Goal: Task Accomplishment & Management: Manage account settings

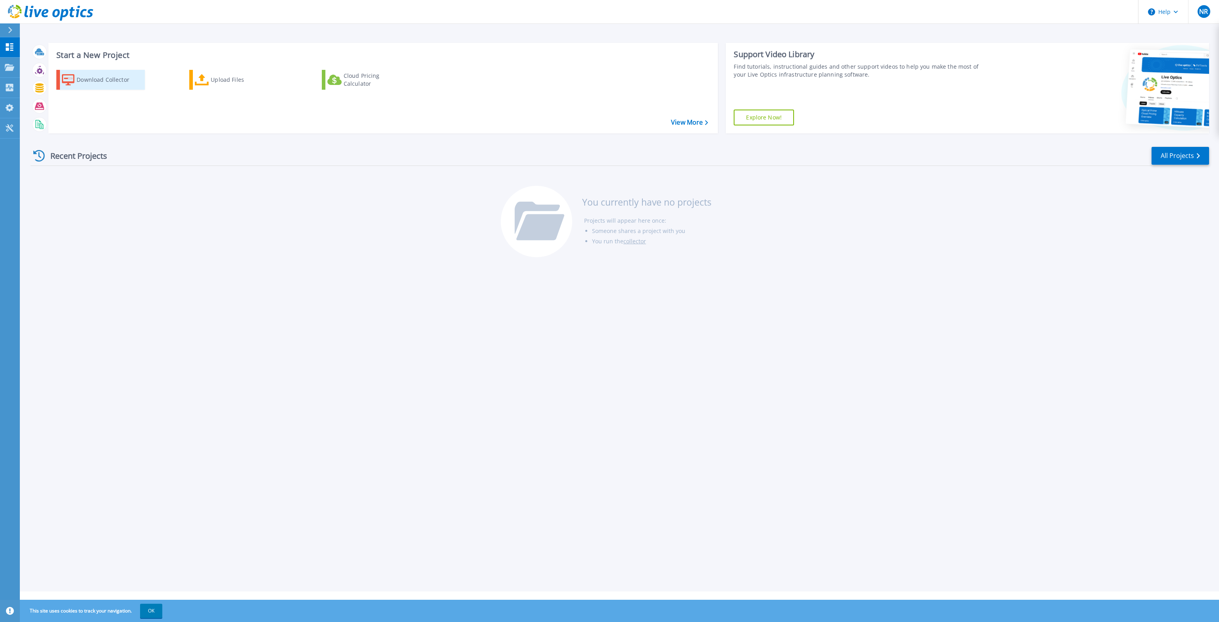
click at [99, 77] on div "Download Collector" at bounding box center [108, 80] width 63 height 16
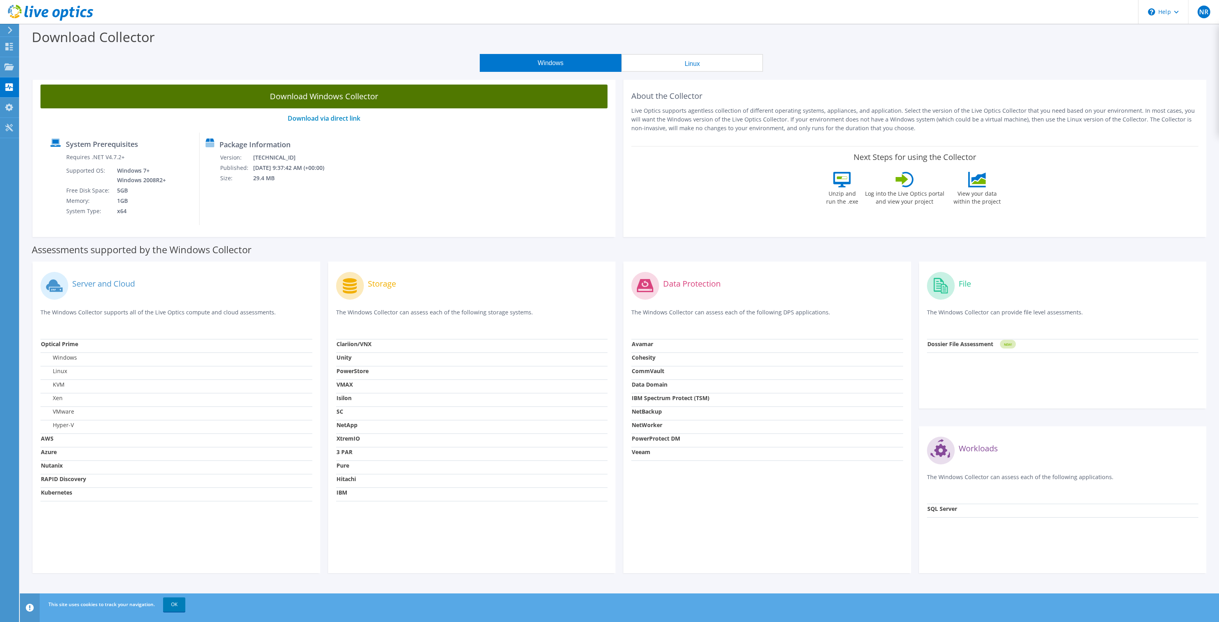
click at [329, 94] on link "Download Windows Collector" at bounding box center [323, 97] width 567 height 24
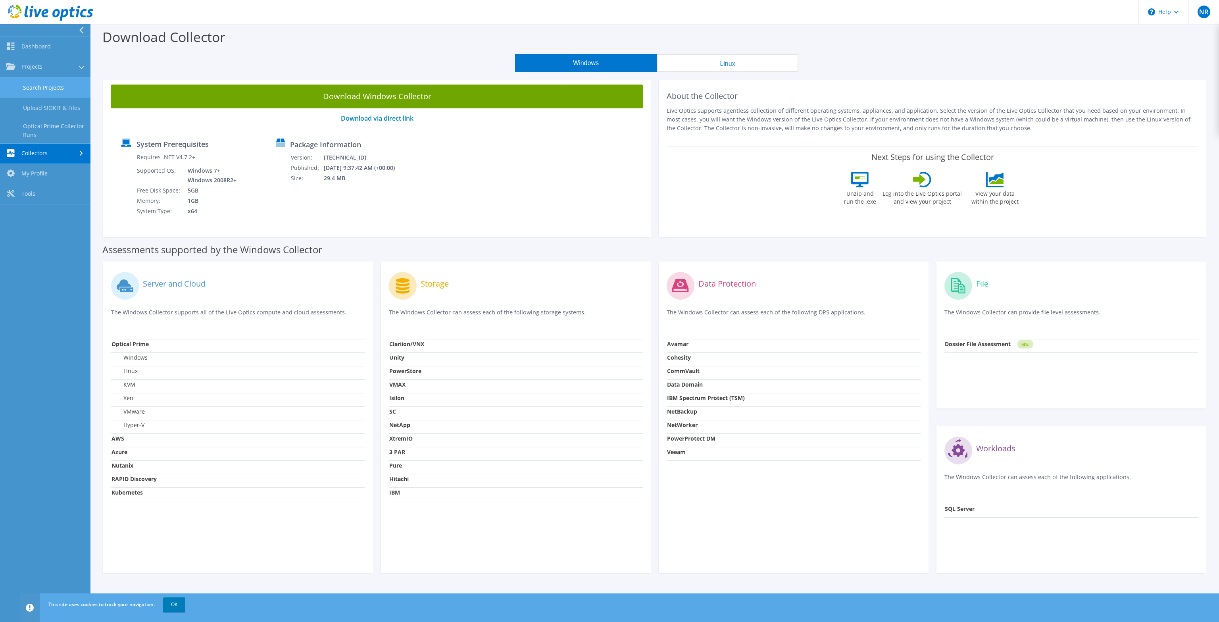
click at [44, 84] on link "Search Projects" at bounding box center [45, 87] width 90 height 20
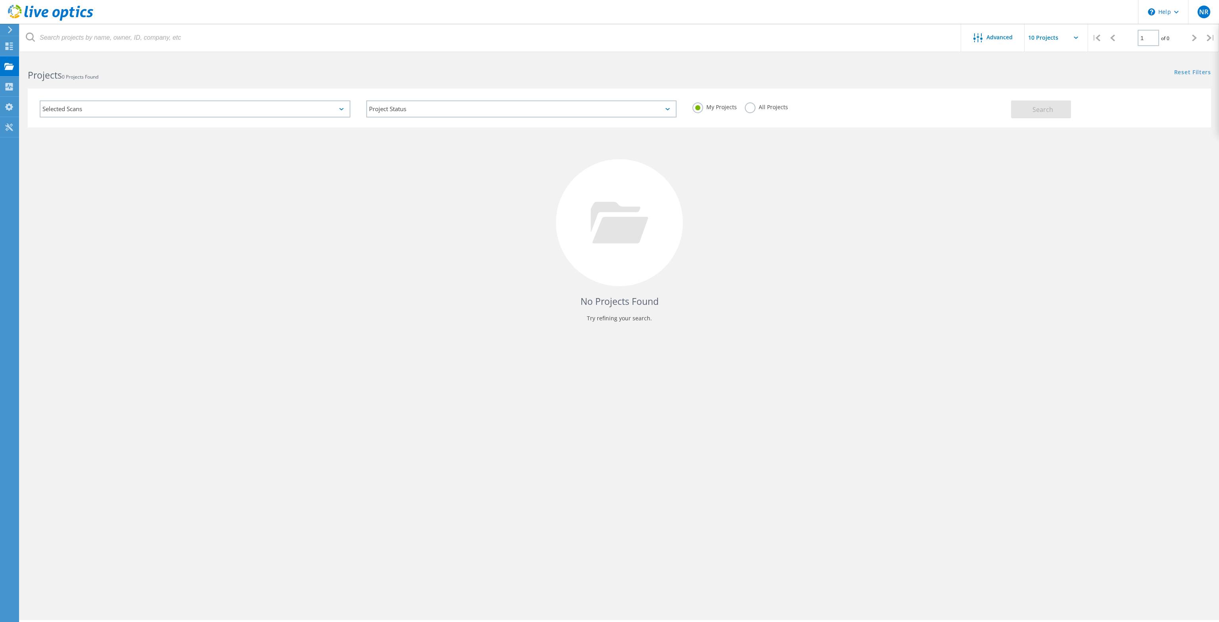
click at [441, 238] on div "No Projects Found Try refining your search." at bounding box center [619, 229] width 1183 height 205
click at [11, 50] on div at bounding box center [9, 47] width 10 height 9
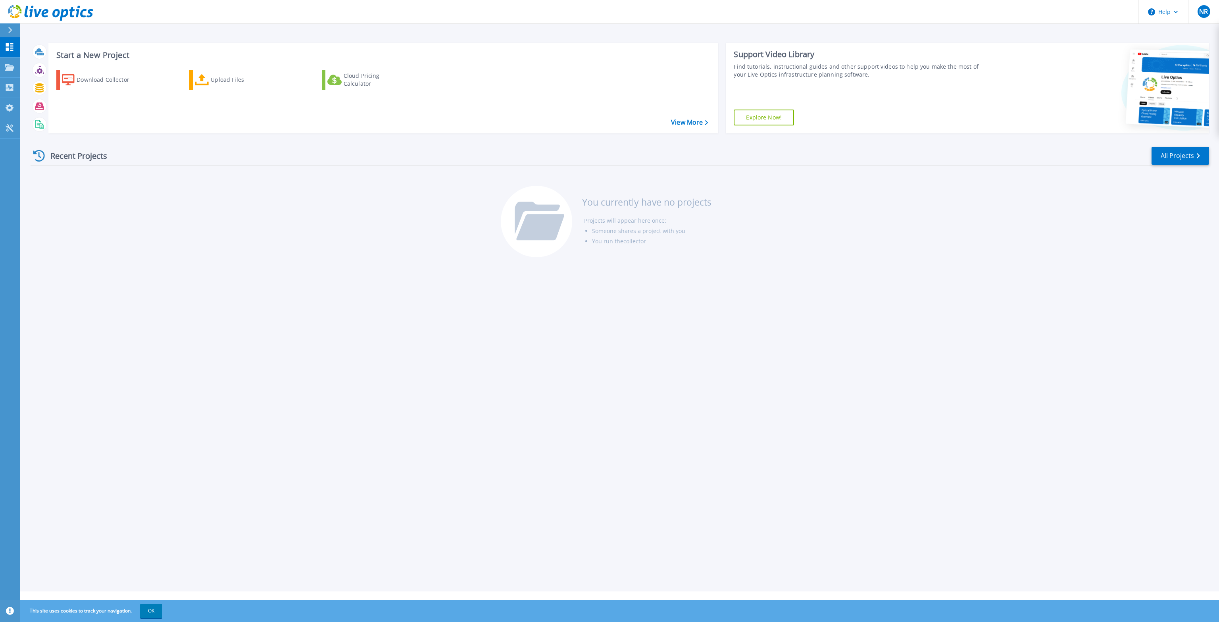
click at [397, 256] on div "Recent Projects All Projects You currently have no projects Projects will appea…" at bounding box center [620, 202] width 1178 height 125
click at [604, 386] on div "Start a New Project Download Collector Upload Files Cloud Pricing Calculator Vi…" at bounding box center [619, 295] width 1199 height 591
click at [13, 127] on icon at bounding box center [10, 128] width 10 height 8
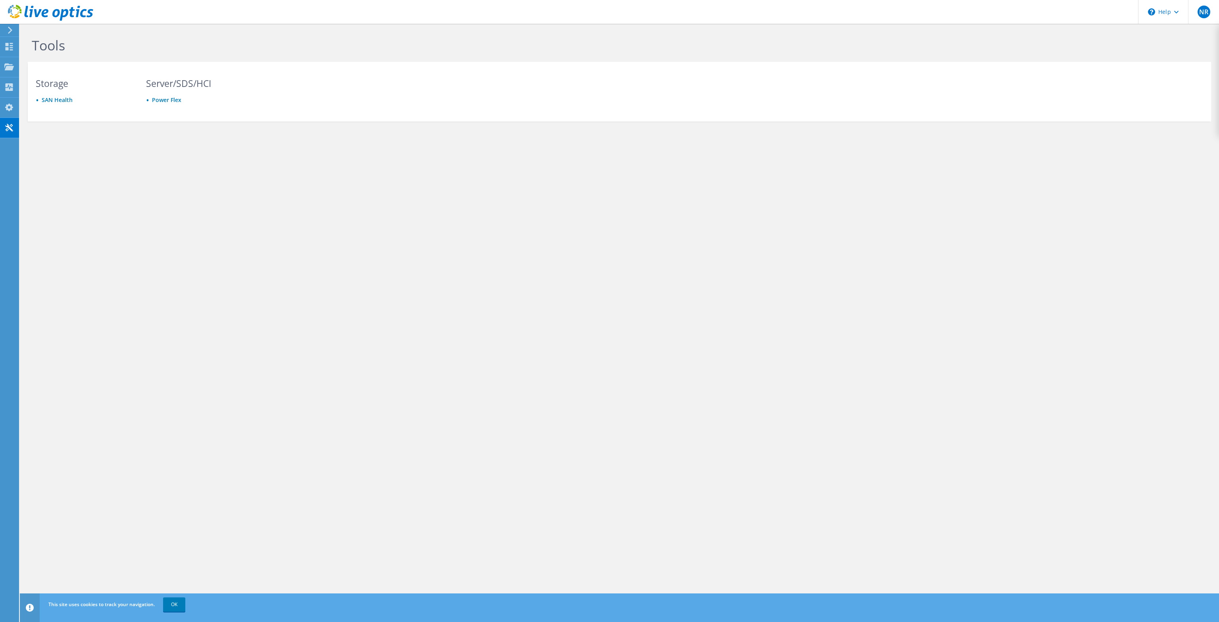
drag, startPoint x: 328, startPoint y: 326, endPoint x: 326, endPoint y: 333, distance: 7.4
click at [328, 326] on div "Tools Storage [GEOGRAPHIC_DATA] Server/SDS/HCI Power Flex Privacy Policy Cookie…" at bounding box center [619, 323] width 1199 height 598
click at [10, 32] on use at bounding box center [10, 30] width 4 height 7
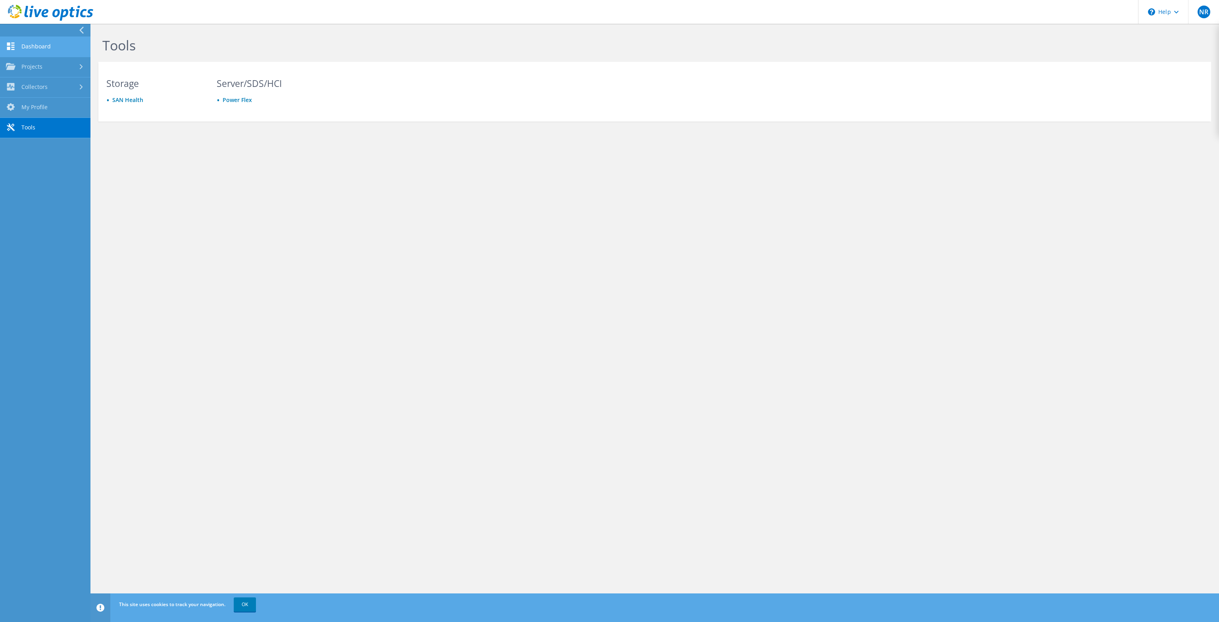
click at [39, 46] on link "Dashboard" at bounding box center [45, 47] width 90 height 20
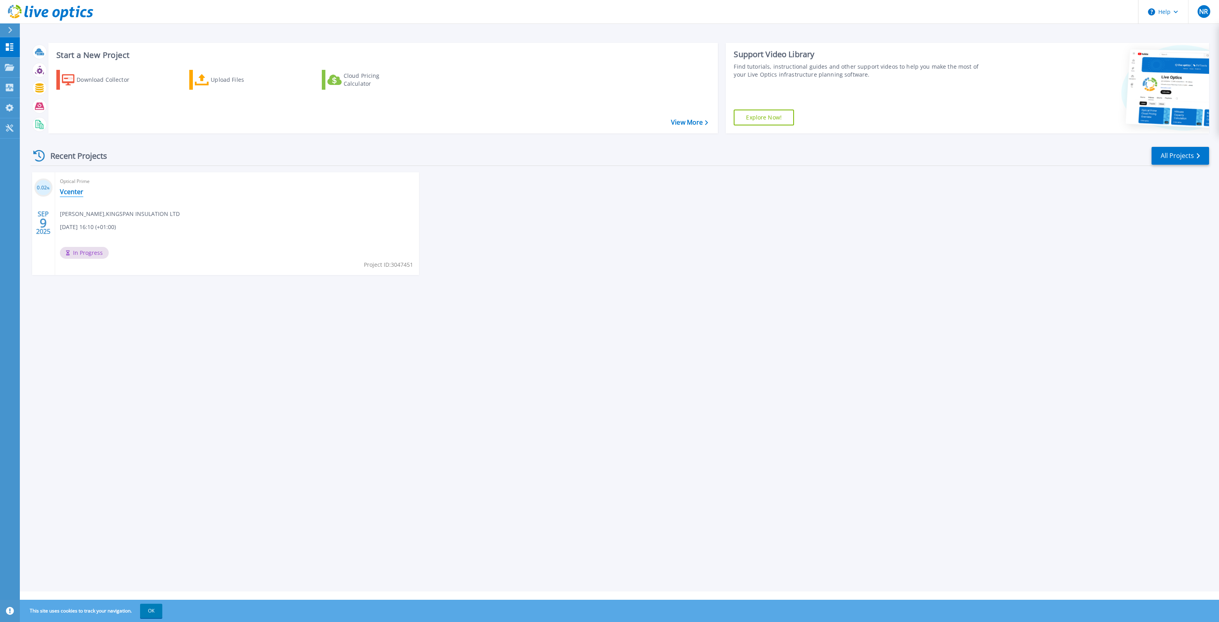
click at [70, 191] on link "Vcenter" at bounding box center [71, 192] width 23 height 8
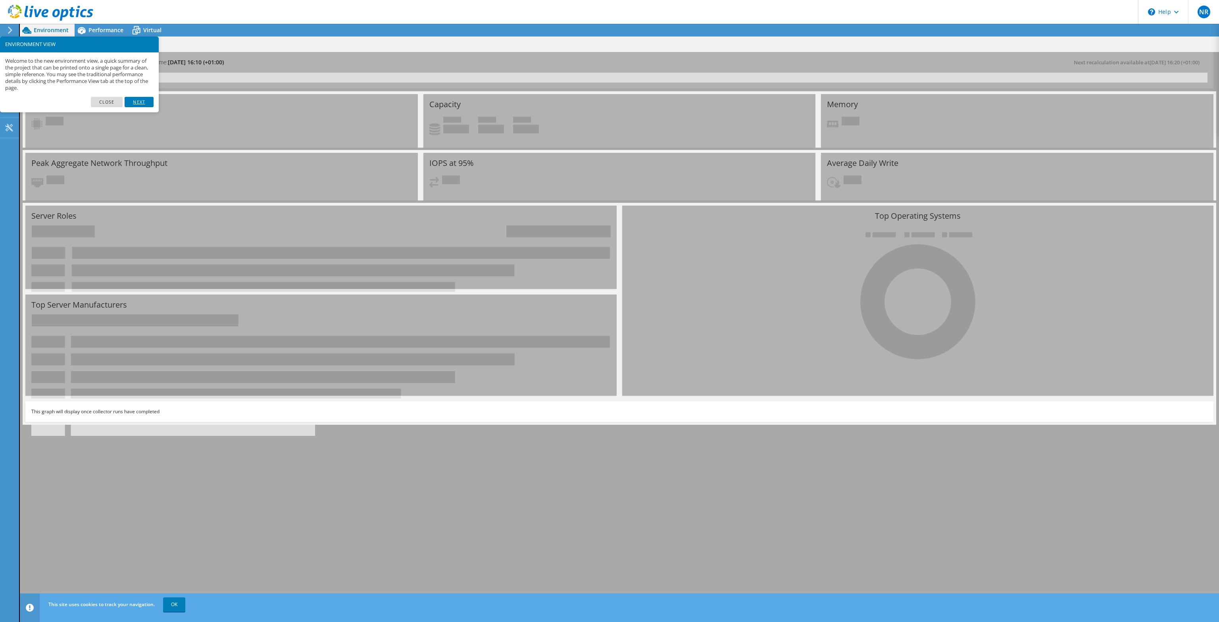
click at [138, 106] on link "Next" at bounding box center [139, 102] width 29 height 10
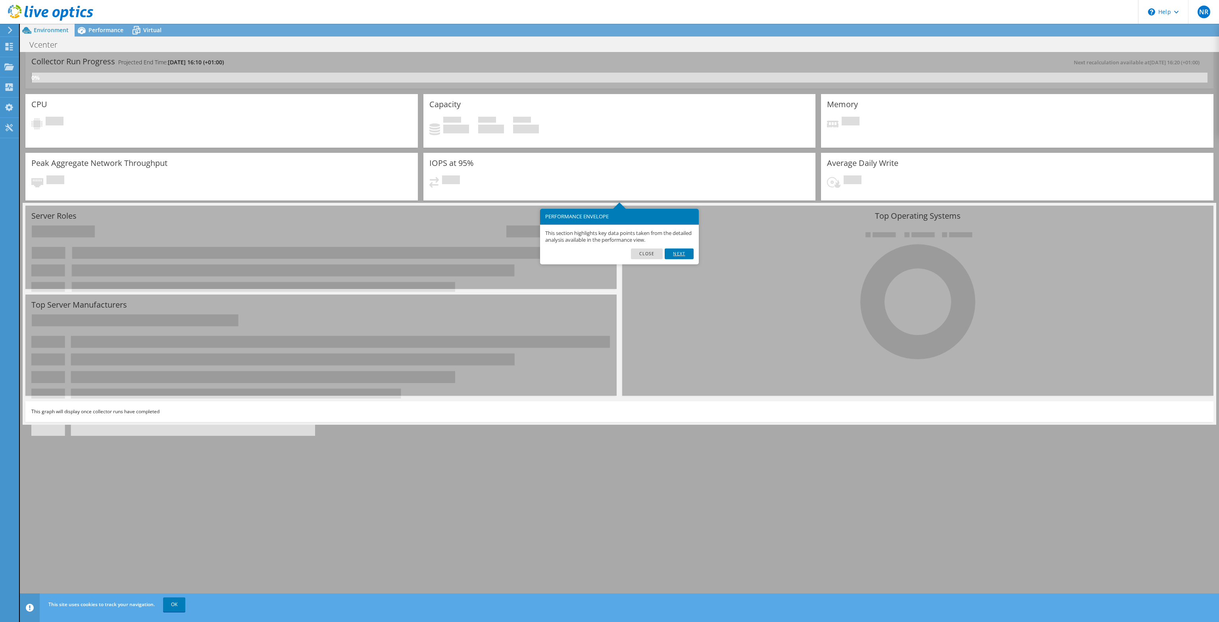
click at [681, 250] on link "Next" at bounding box center [679, 253] width 29 height 10
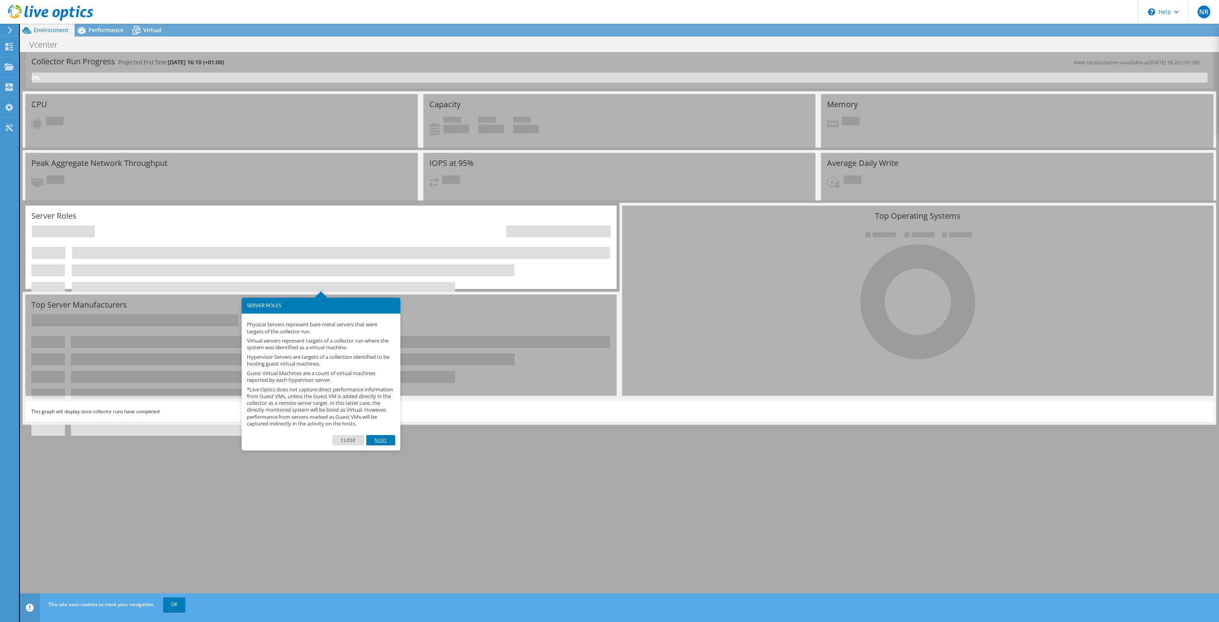
click at [382, 444] on link "Next" at bounding box center [380, 440] width 29 height 10
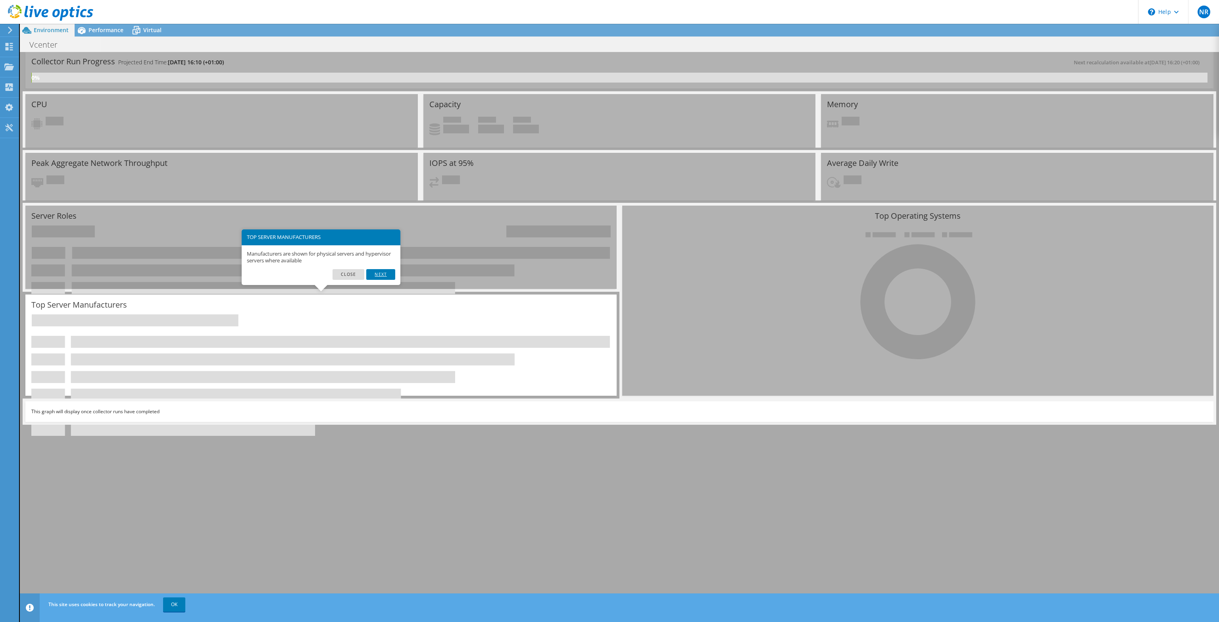
click at [387, 275] on link "Next" at bounding box center [380, 274] width 29 height 10
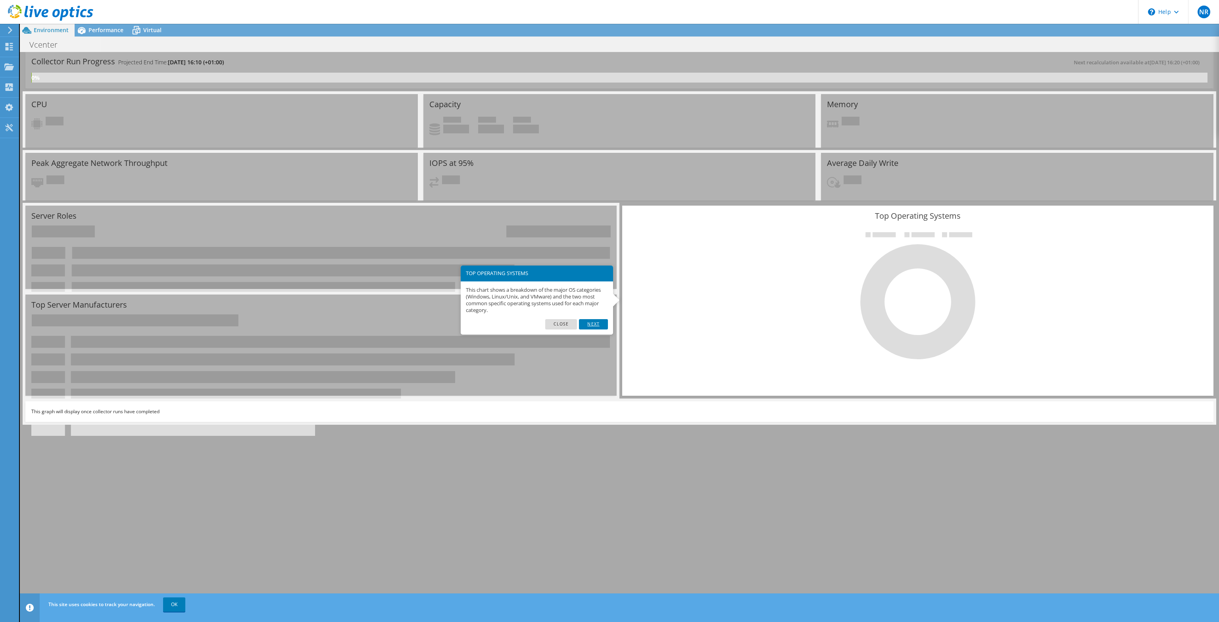
click at [597, 325] on link "Next" at bounding box center [593, 324] width 29 height 10
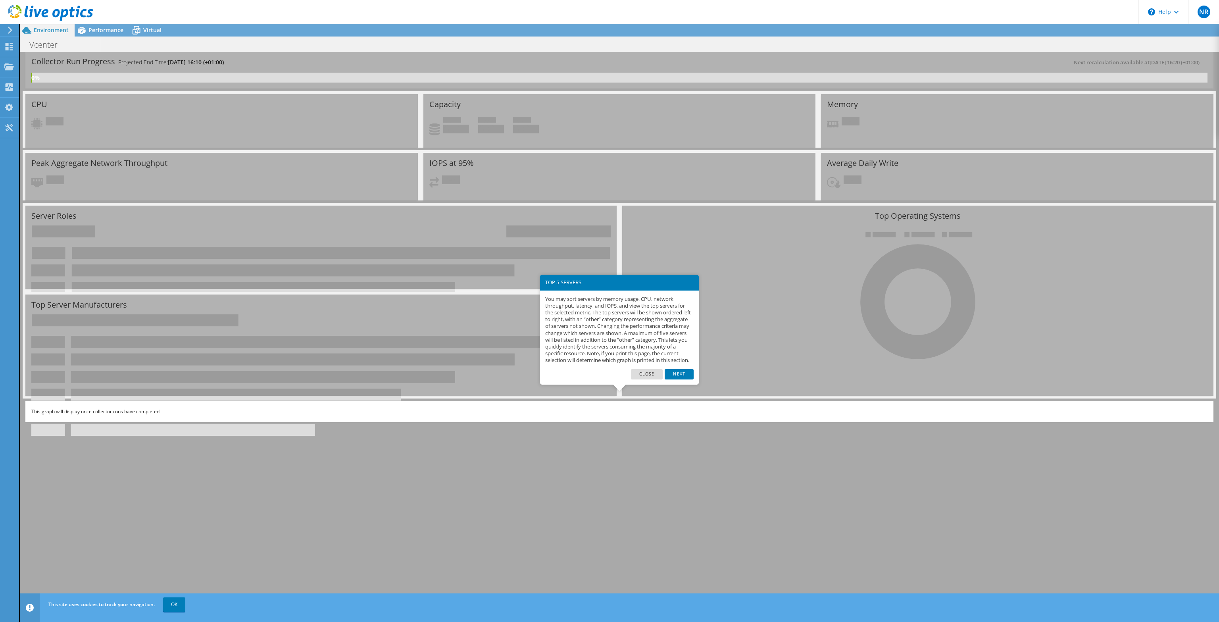
click at [678, 379] on link "Next" at bounding box center [679, 374] width 29 height 10
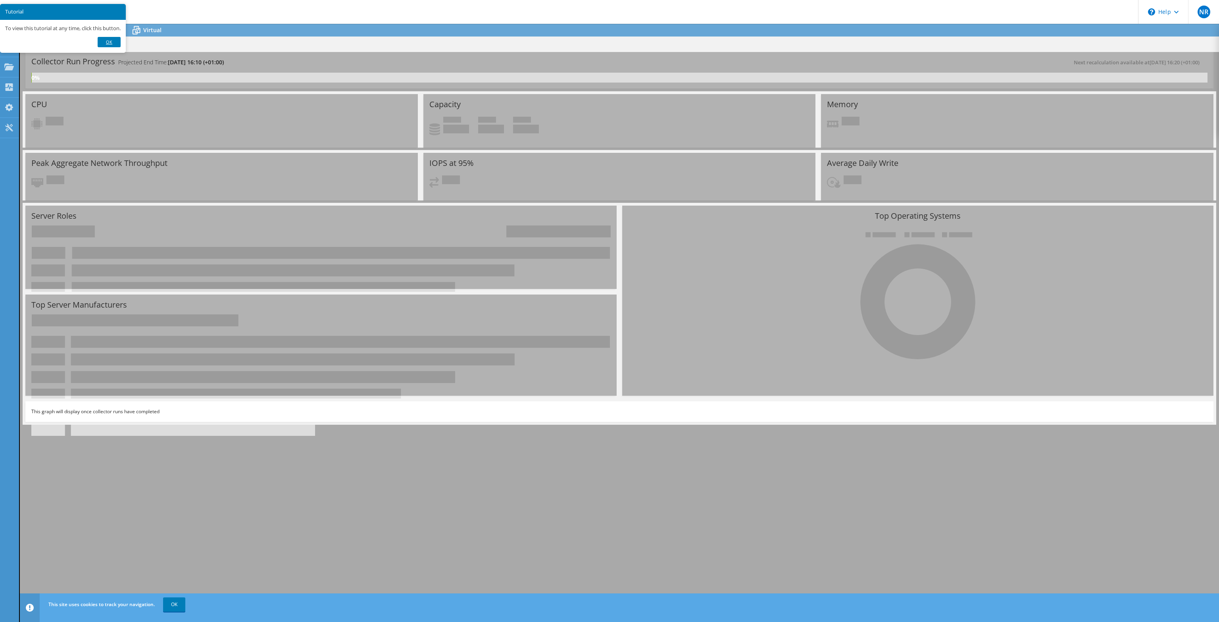
click at [113, 41] on link "Ok" at bounding box center [109, 42] width 23 height 10
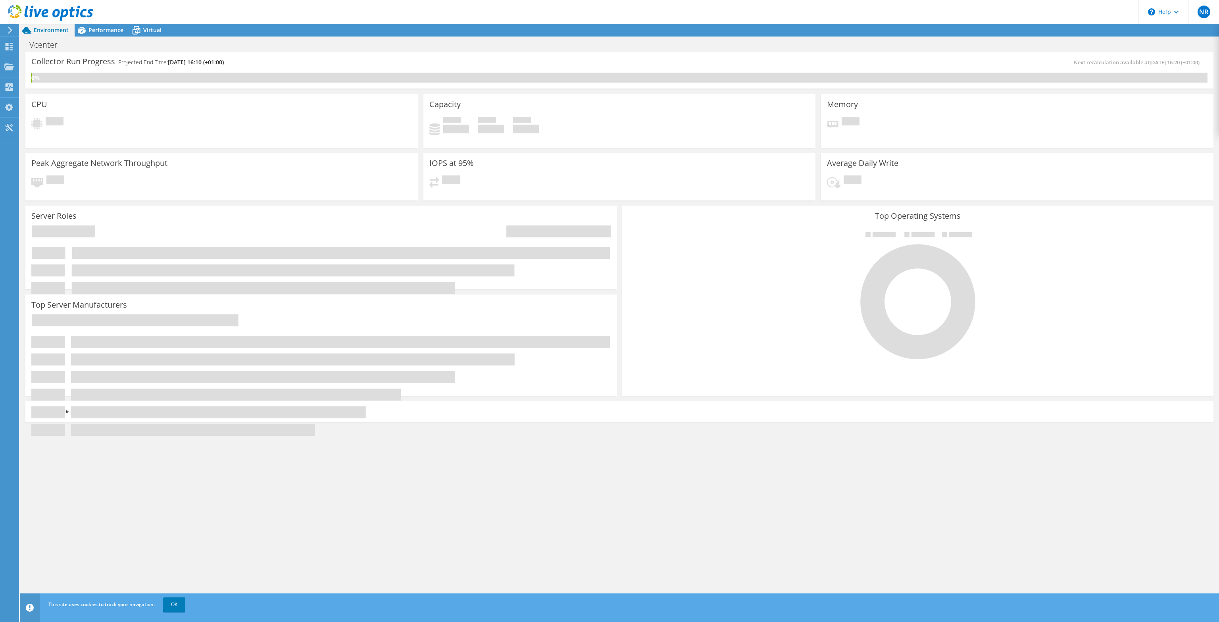
click at [368, 176] on div "Pending" at bounding box center [221, 184] width 380 height 19
click at [148, 30] on span "Virtual" at bounding box center [152, 30] width 18 height 8
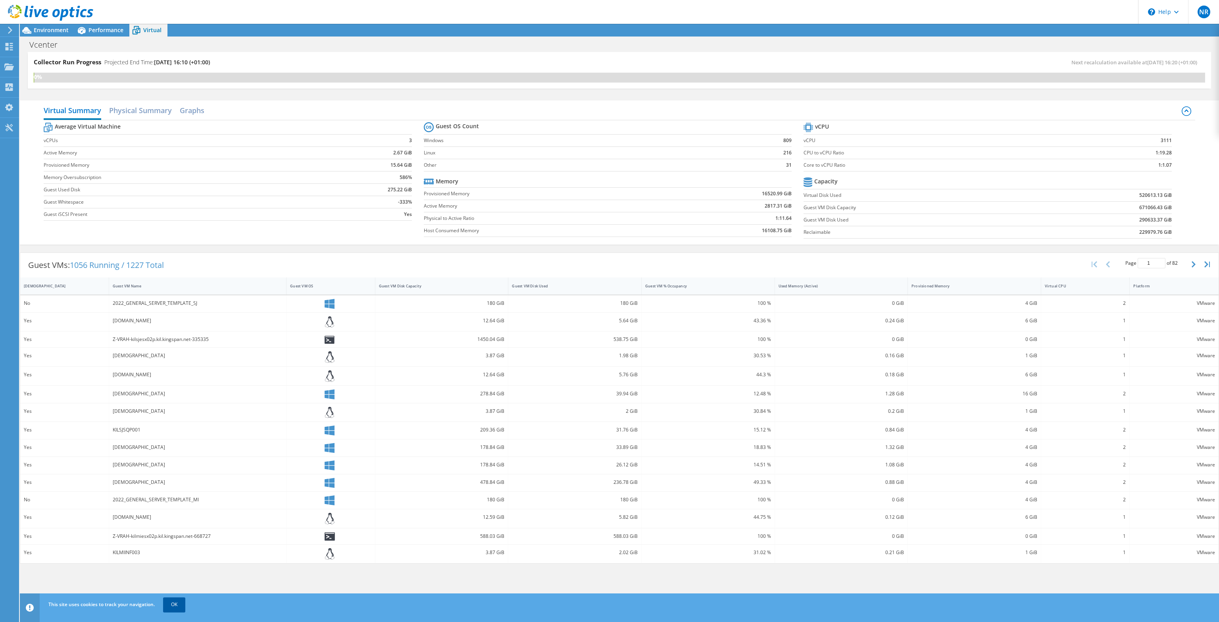
click at [171, 607] on link "OK" at bounding box center [174, 604] width 22 height 14
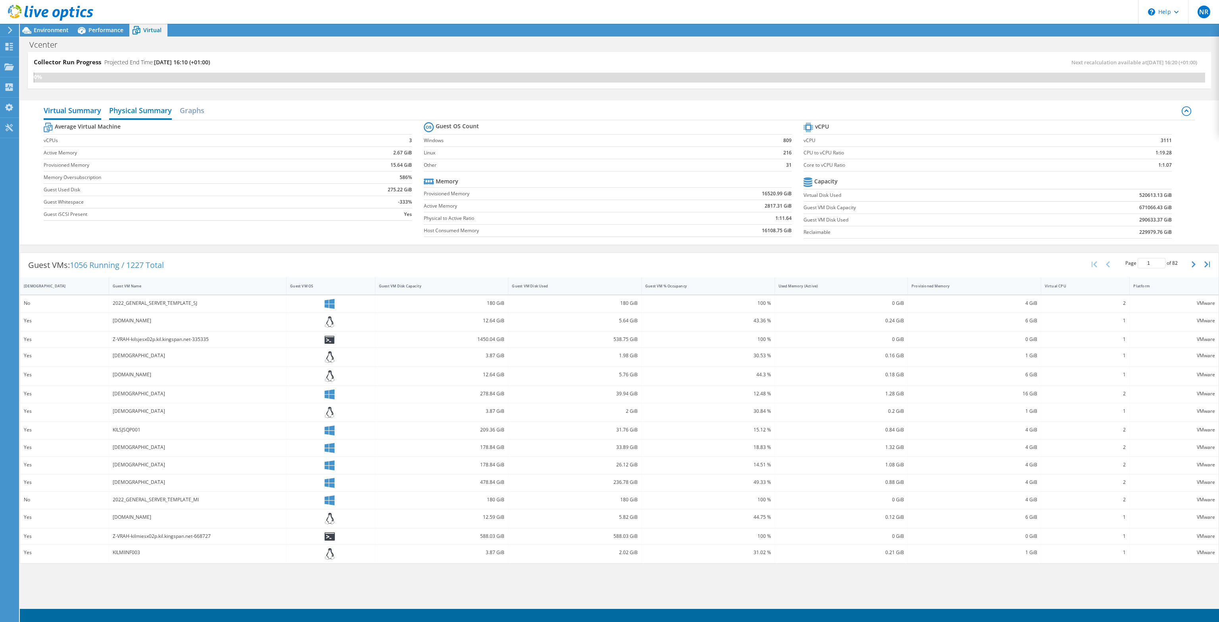
click at [142, 109] on h2 "Physical Summary" at bounding box center [140, 110] width 63 height 17
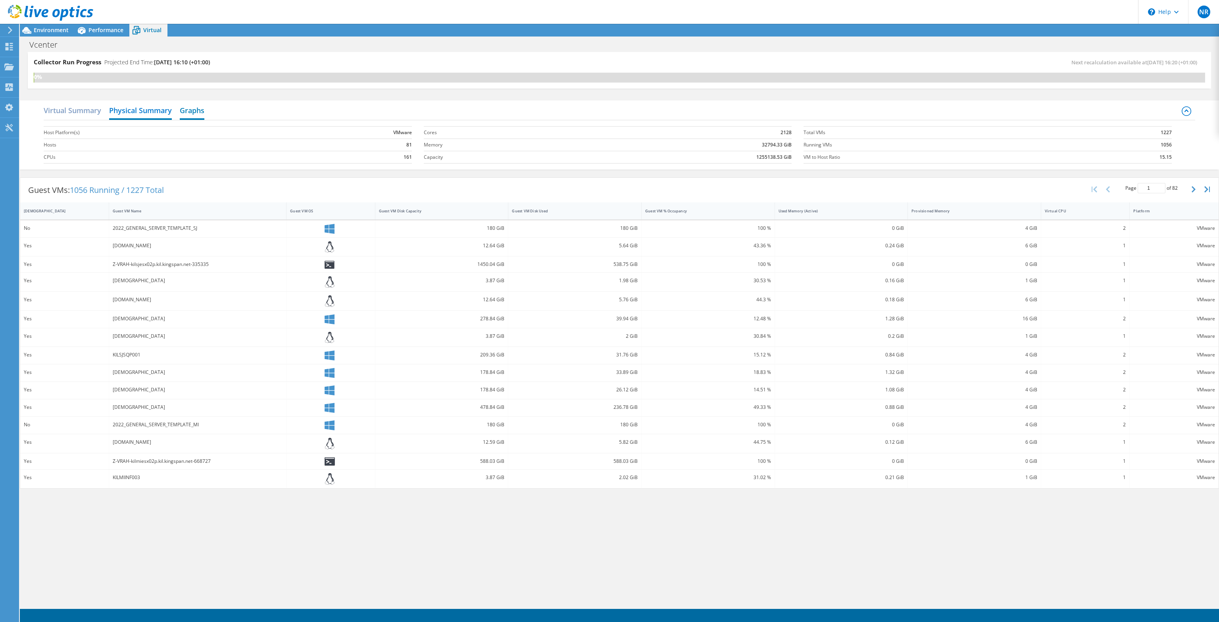
click at [188, 107] on h2 "Graphs" at bounding box center [192, 110] width 25 height 17
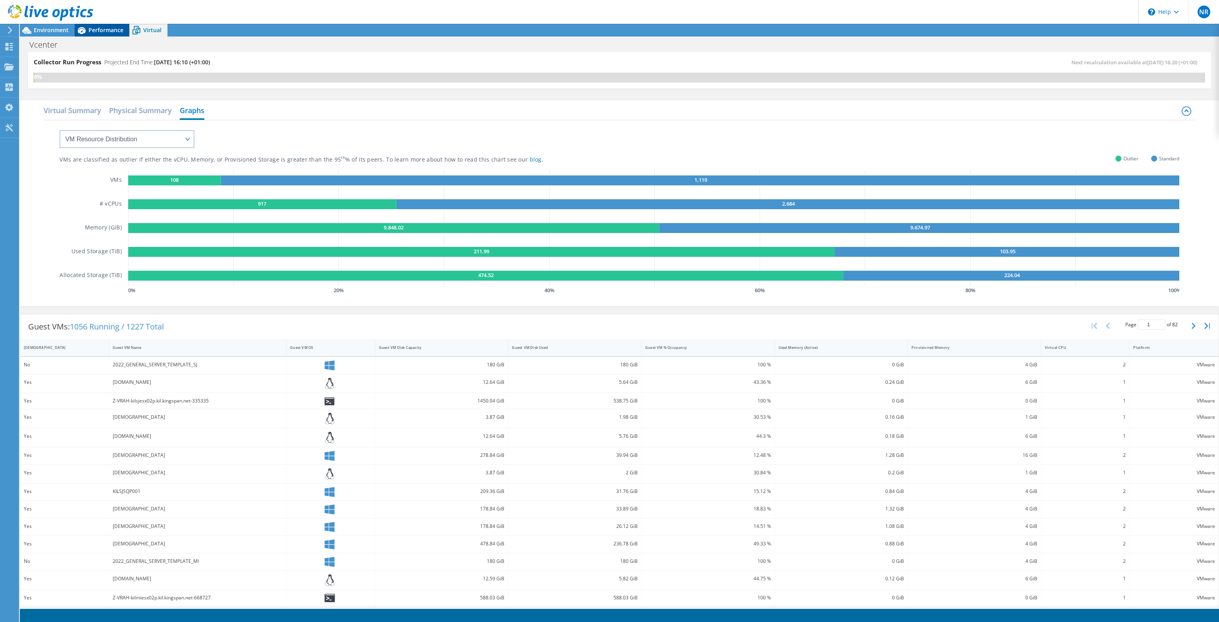
click at [106, 27] on span "Performance" at bounding box center [105, 30] width 35 height 8
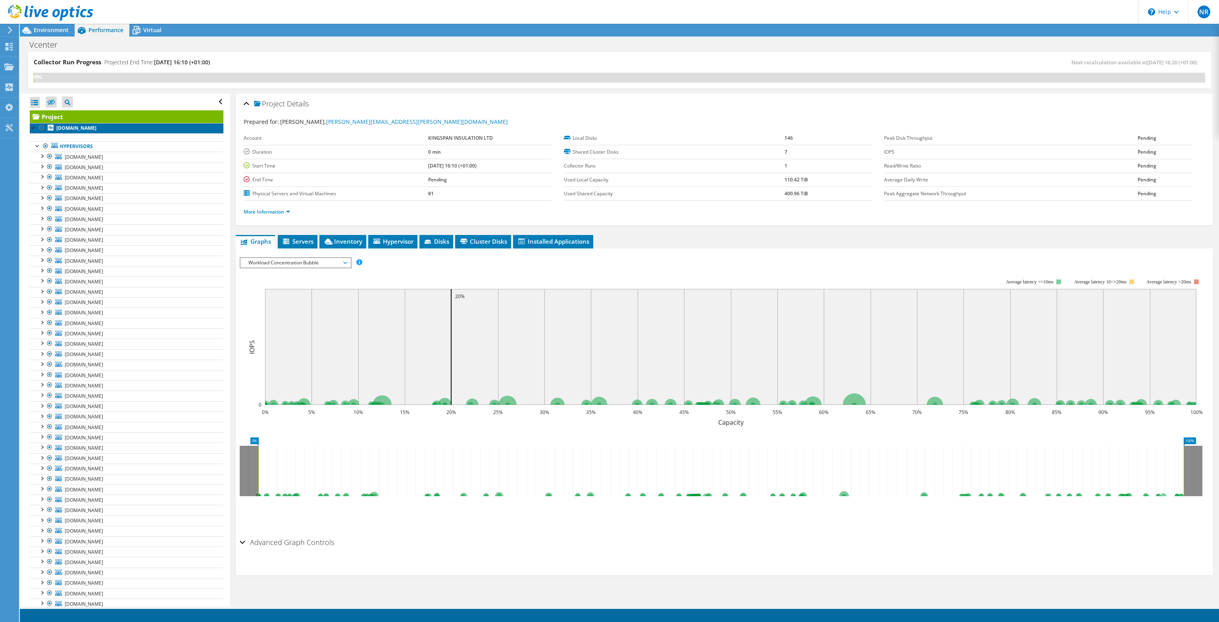
click at [83, 130] on b "[DOMAIN_NAME]" at bounding box center [76, 128] width 40 height 7
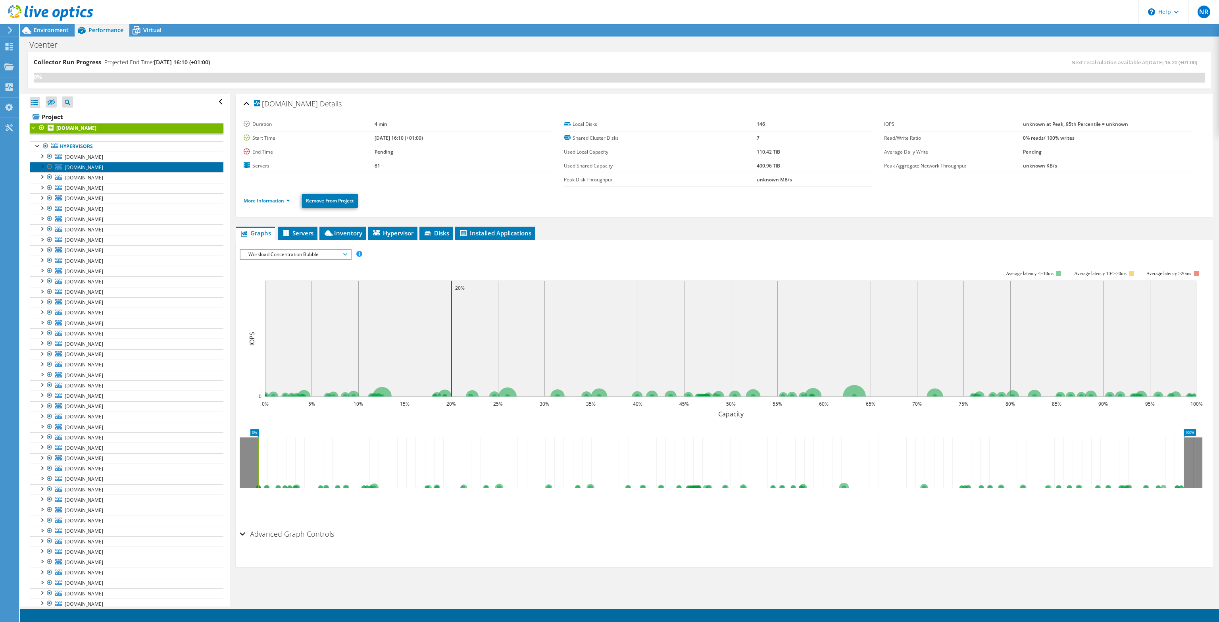
click at [103, 166] on span "[DOMAIN_NAME]" at bounding box center [84, 167] width 38 height 7
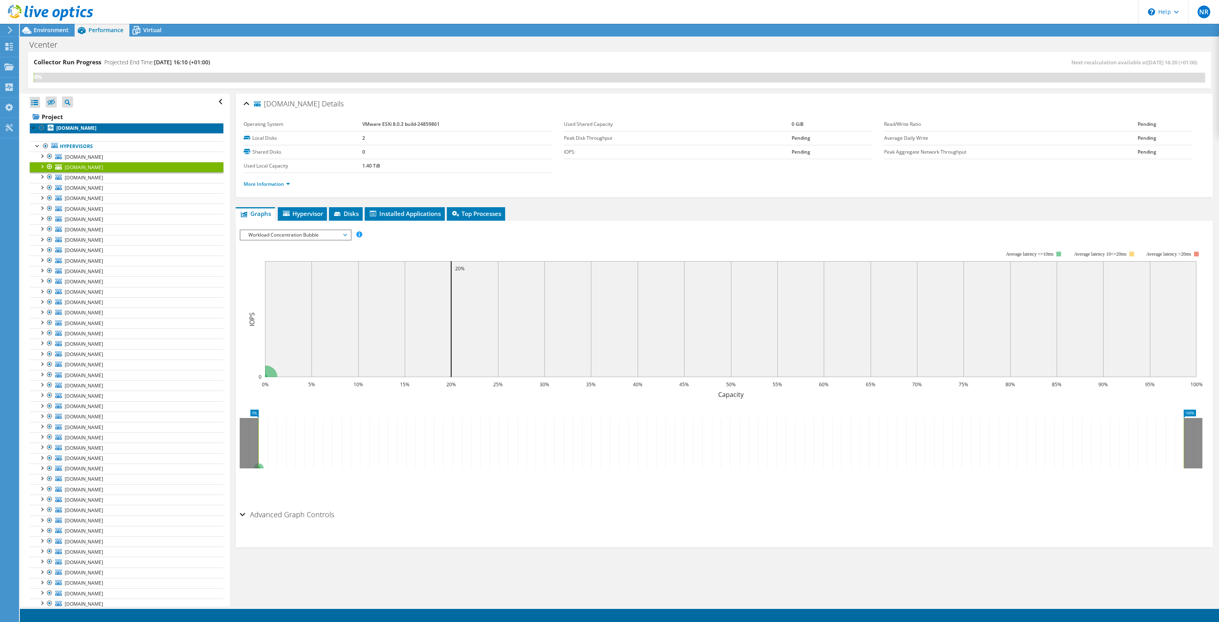
click at [152, 125] on link "[DOMAIN_NAME]" at bounding box center [127, 128] width 194 height 10
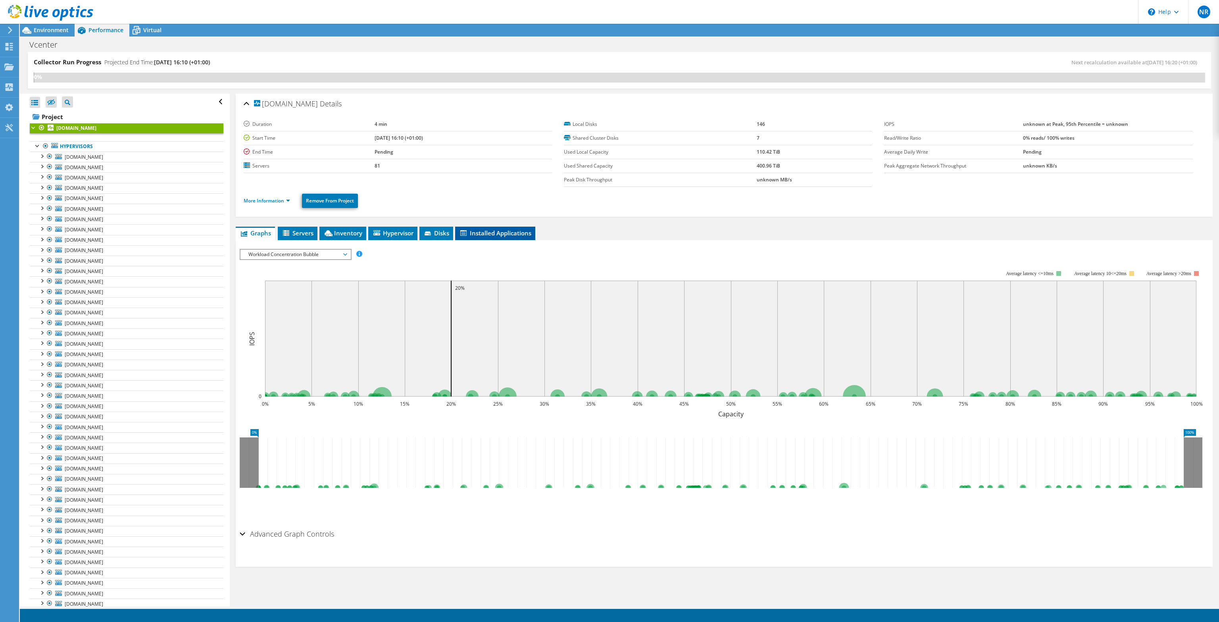
click at [498, 229] on span "Installed Applications" at bounding box center [495, 233] width 72 height 8
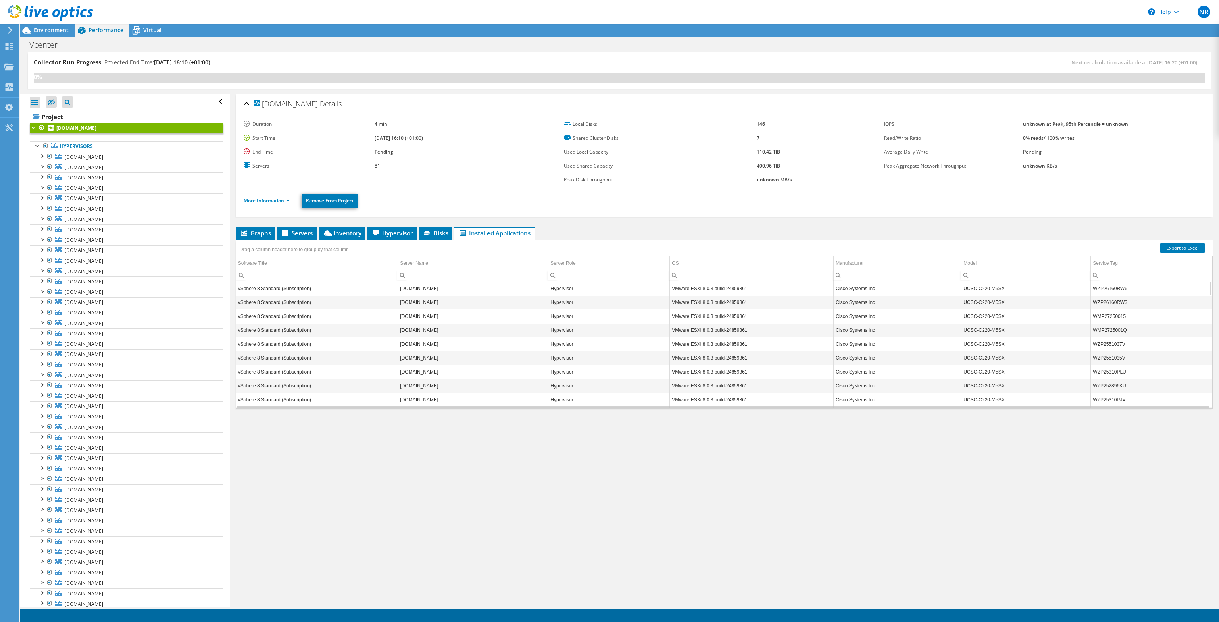
click at [269, 201] on link "More Information" at bounding box center [267, 200] width 46 height 7
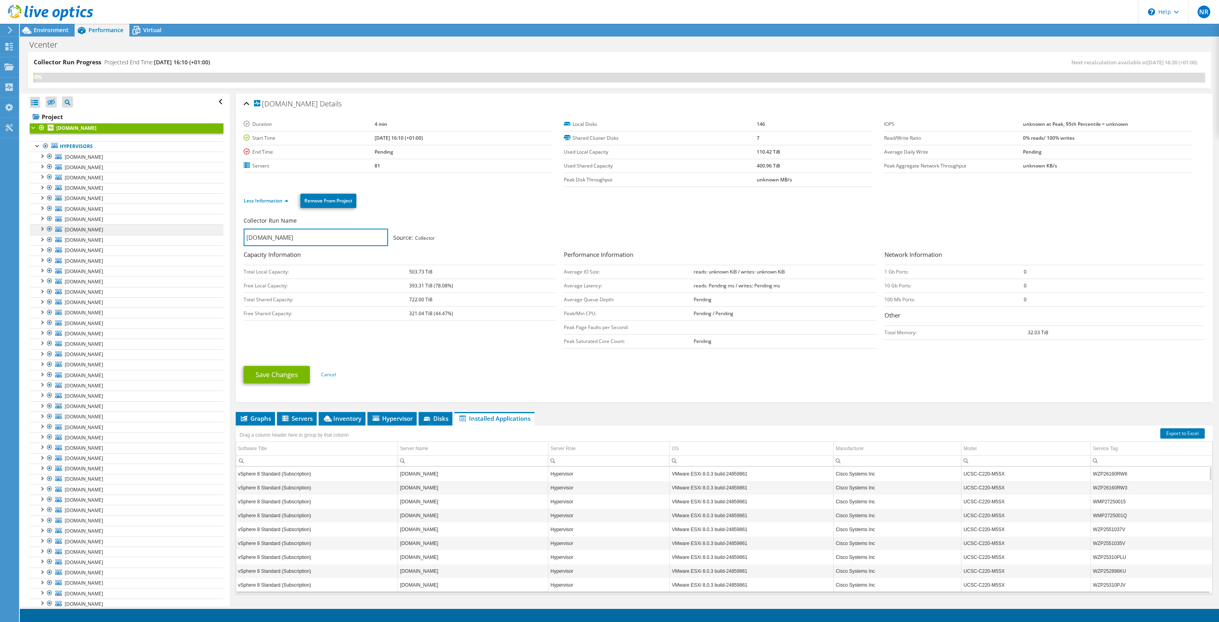
drag, startPoint x: 353, startPoint y: 235, endPoint x: 214, endPoint y: 224, distance: 139.3
click at [244, 229] on input "[DOMAIN_NAME]" at bounding box center [316, 237] width 144 height 17
click at [283, 373] on link "Save Changes" at bounding box center [277, 374] width 66 height 17
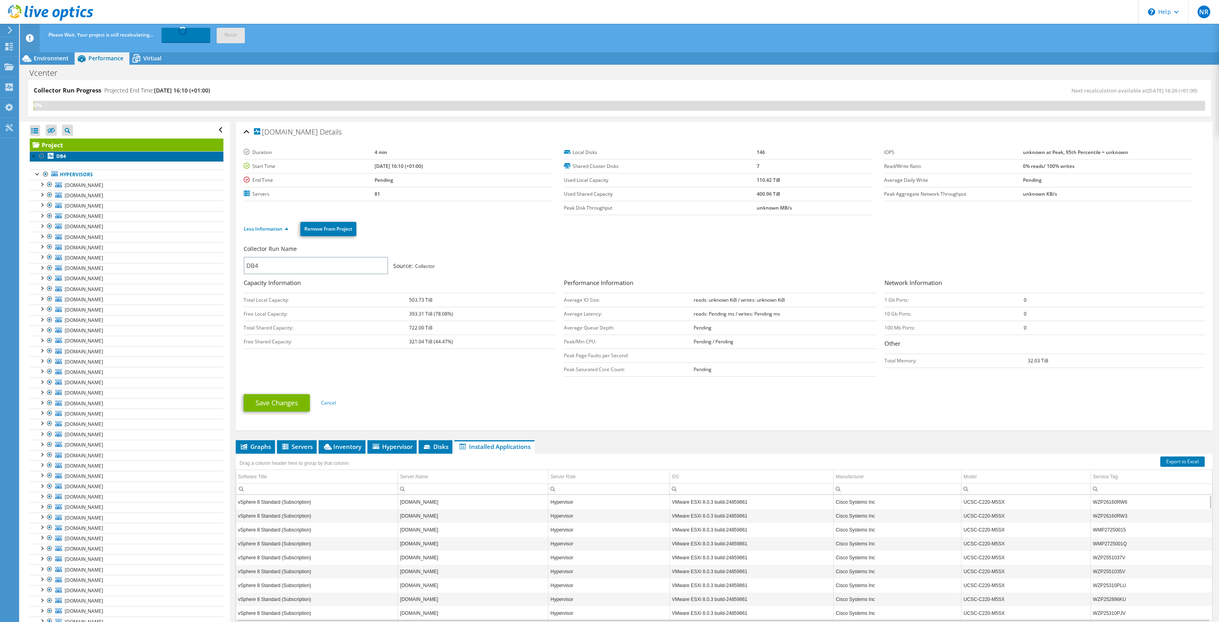
click at [111, 155] on link "DB4" at bounding box center [127, 156] width 194 height 10
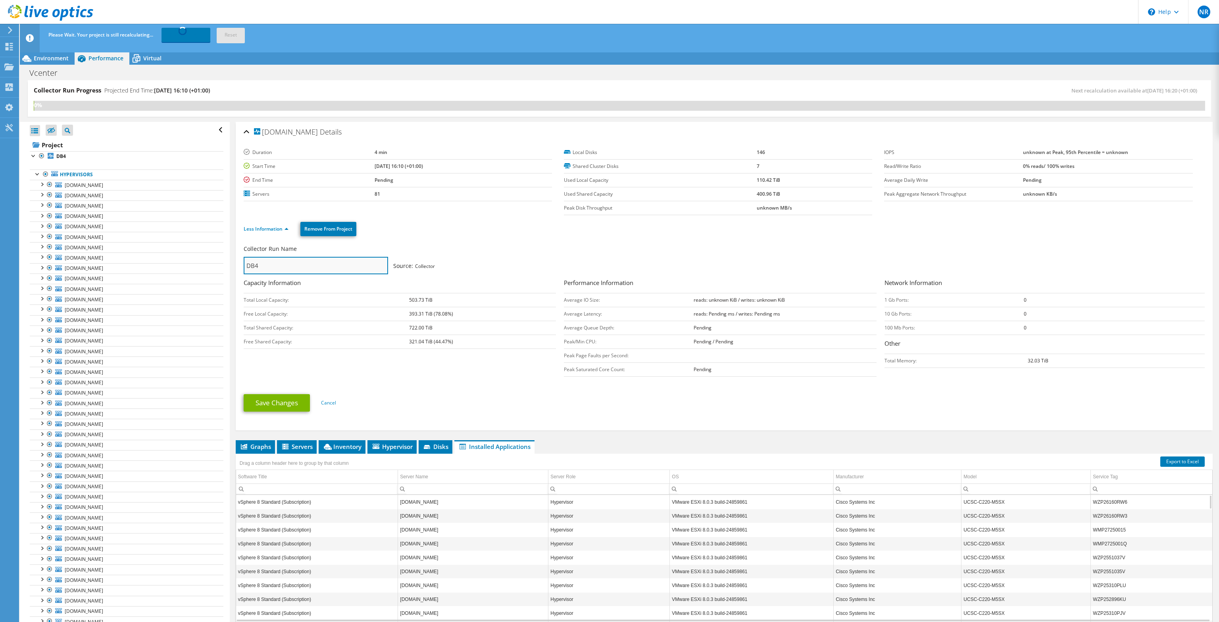
drag, startPoint x: 272, startPoint y: 267, endPoint x: 231, endPoint y: 265, distance: 41.3
click at [244, 265] on input "DB4" at bounding box center [316, 265] width 144 height 17
type input "VCenter"
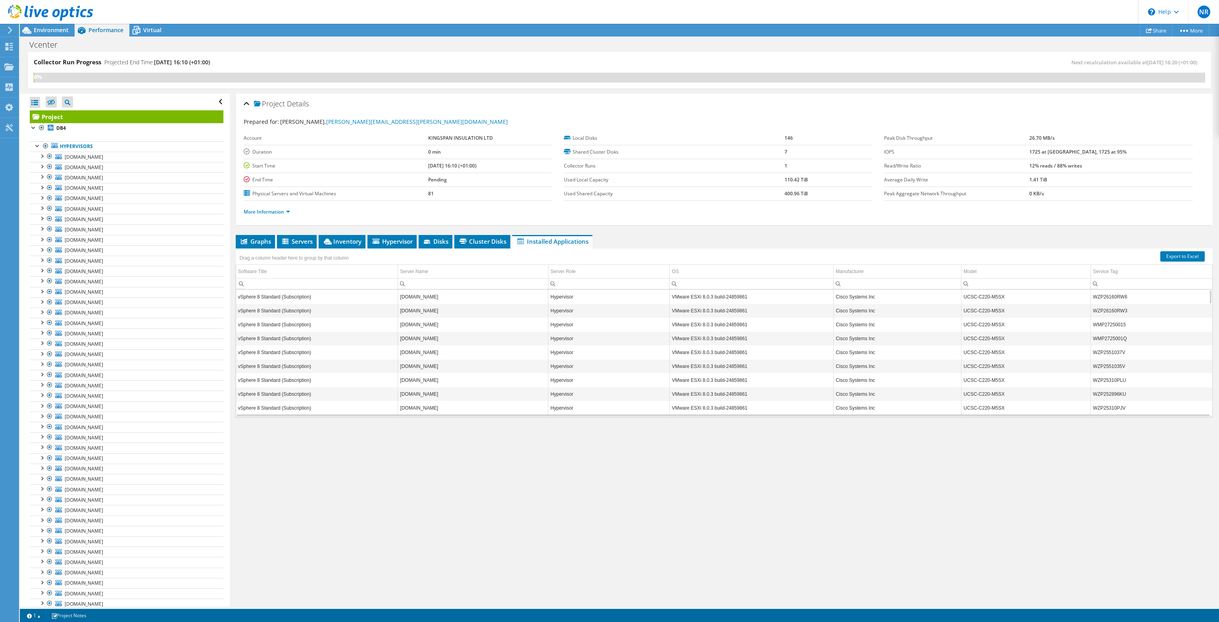
click at [288, 207] on li "More Information" at bounding box center [269, 211] width 51 height 9
click at [285, 213] on link "More Information" at bounding box center [267, 211] width 46 height 7
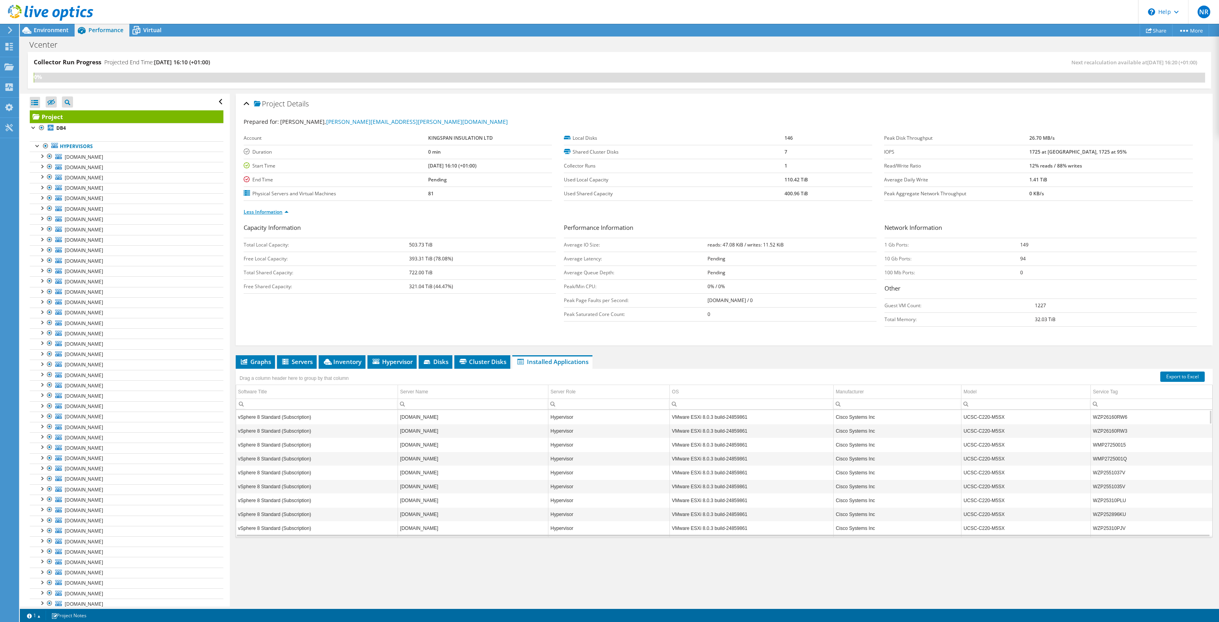
click at [284, 210] on link "Less Information" at bounding box center [266, 211] width 45 height 7
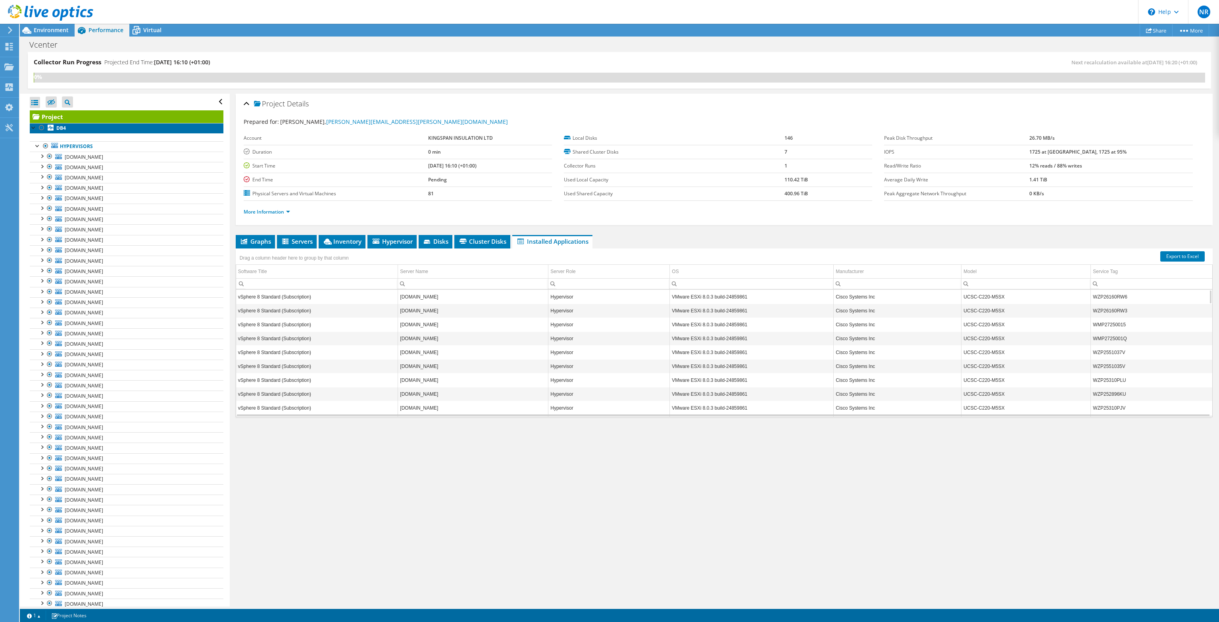
click at [64, 125] on b "DB4" at bounding box center [61, 128] width 10 height 7
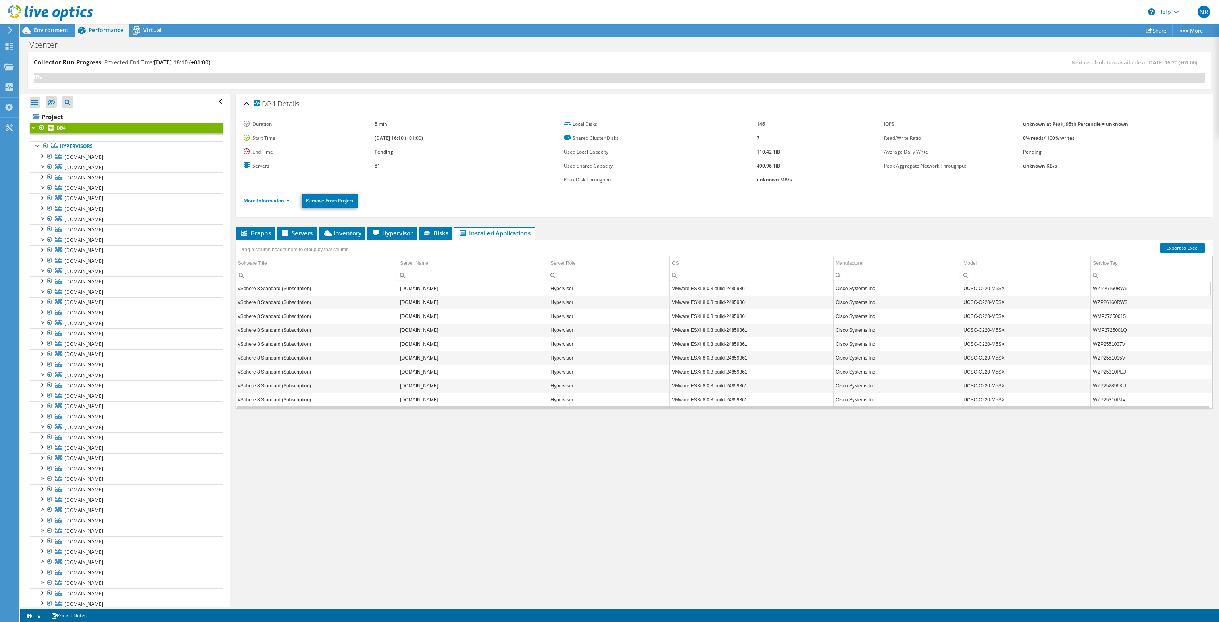
click at [281, 201] on link "More Information" at bounding box center [267, 200] width 46 height 7
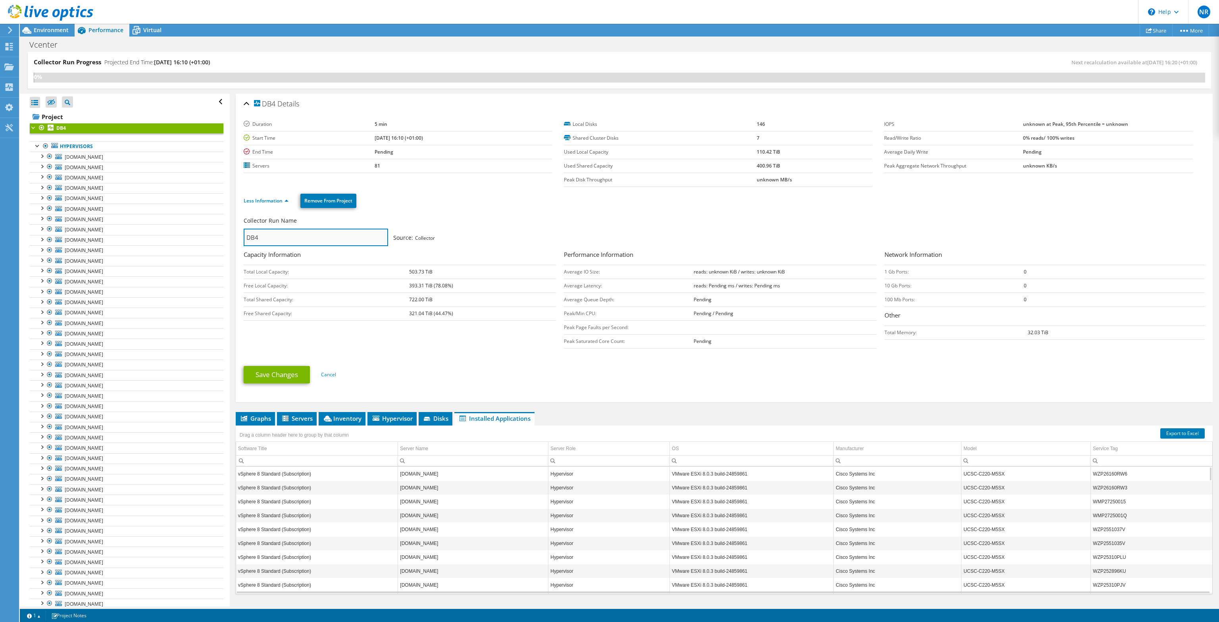
click at [286, 230] on input "DB4" at bounding box center [316, 237] width 144 height 17
type input "VCenter"
click at [295, 373] on link "Save Changes" at bounding box center [277, 374] width 66 height 17
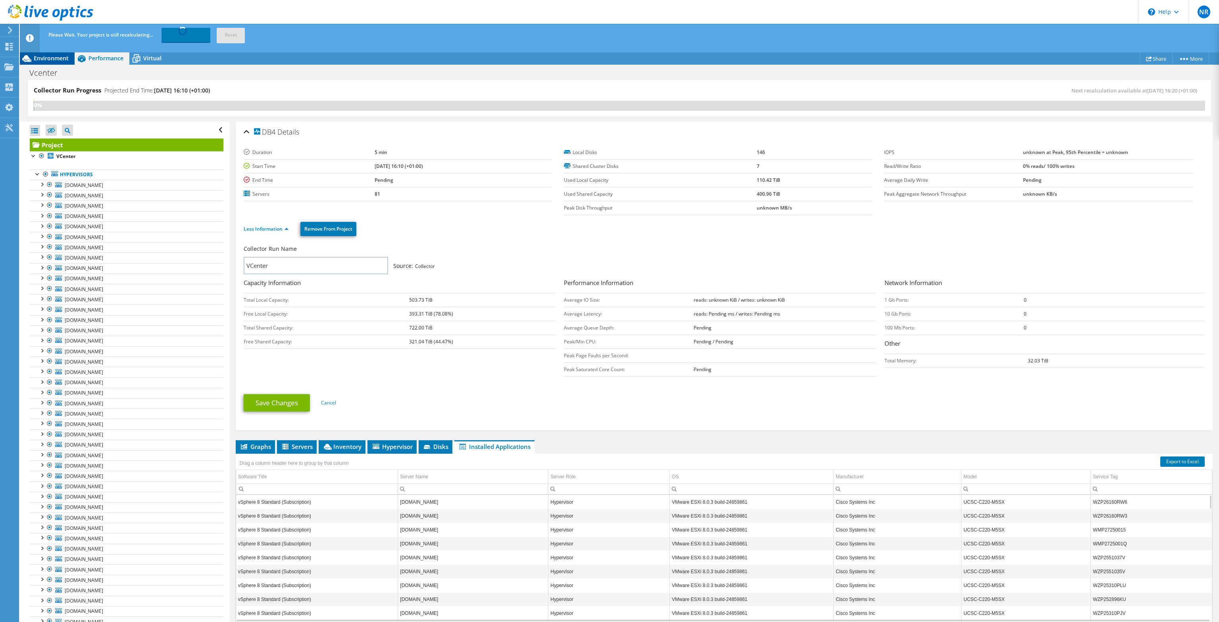
click at [55, 56] on span "Environment" at bounding box center [51, 58] width 35 height 8
